Goal: Navigation & Orientation: Find specific page/section

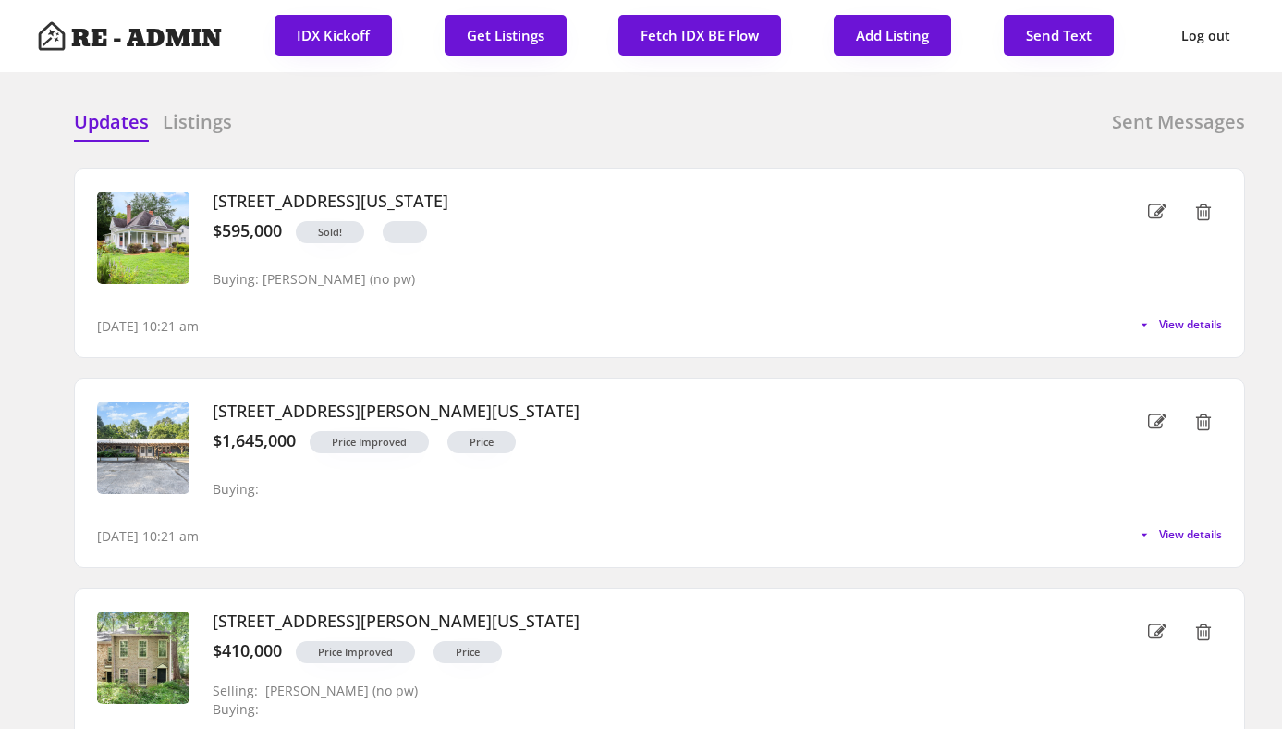
click at [285, 130] on div "Updates Listings Sent Messages" at bounding box center [659, 127] width 1171 height 37
click at [418, 116] on div "Updates Listings Sent Messages" at bounding box center [659, 127] width 1171 height 37
click at [202, 112] on h6 "Listings" at bounding box center [197, 122] width 69 height 26
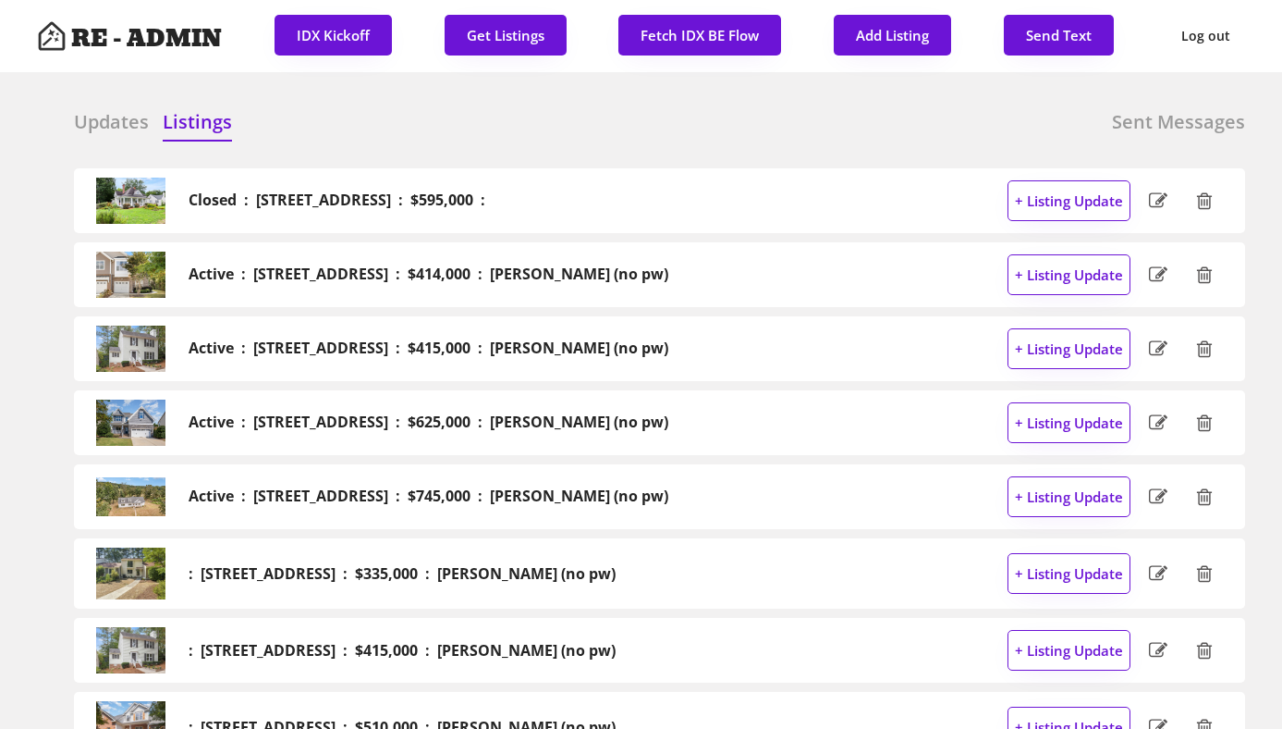
click at [101, 127] on h6 "Updates" at bounding box center [111, 122] width 75 height 26
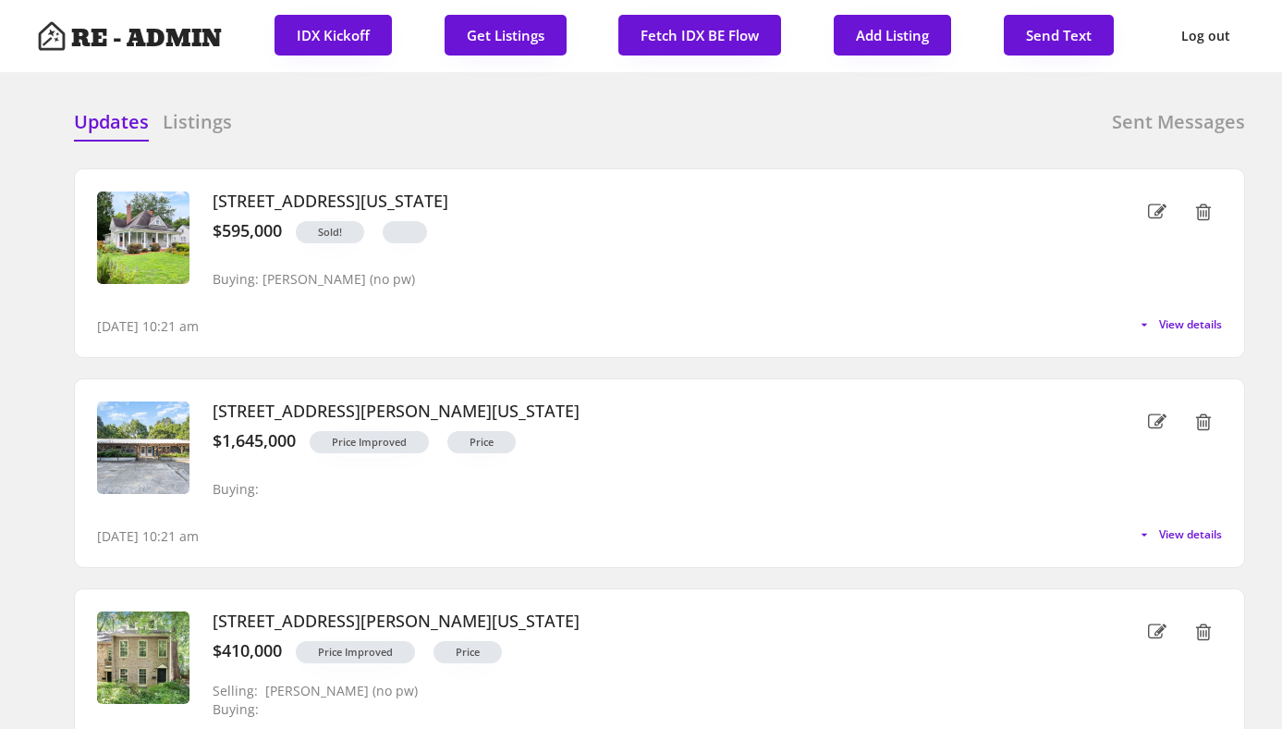
click at [328, 141] on div "Updates Listings Sent Messages" at bounding box center [659, 127] width 1171 height 37
